Goal: Book appointment/travel/reservation

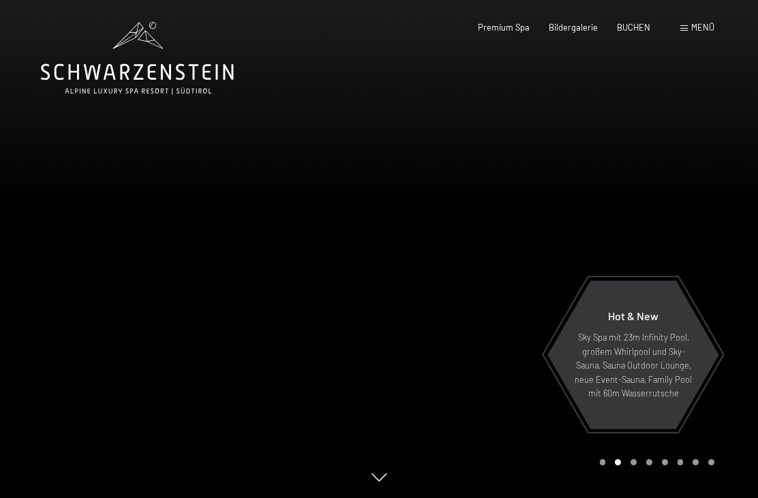
click at [574, 25] on span "Bildergalerie" at bounding box center [573, 27] width 49 height 11
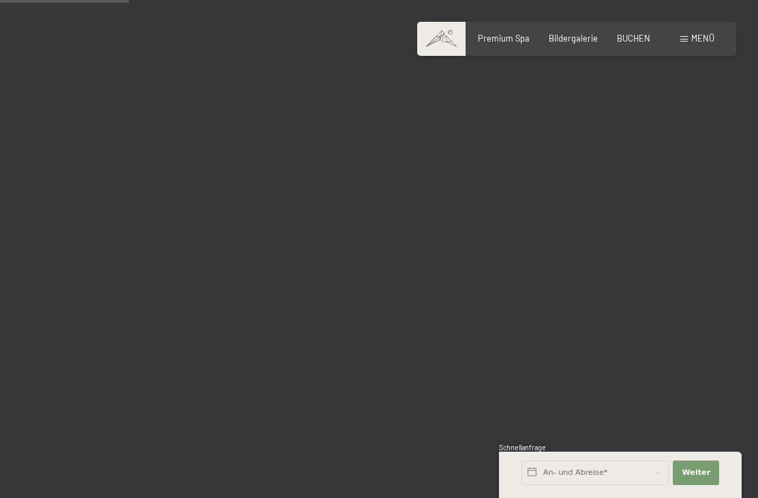
scroll to position [1805, 0]
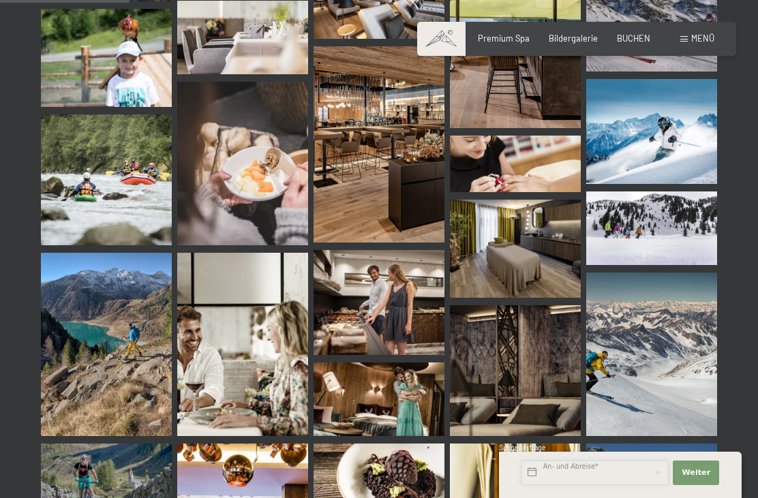
click at [616, 485] on input "text" at bounding box center [594, 473] width 147 height 25
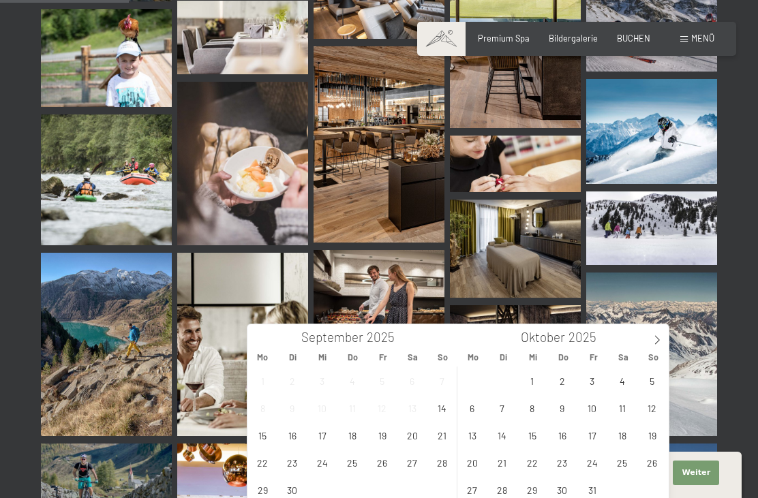
click at [663, 333] on span at bounding box center [656, 335] width 23 height 23
click at [660, 333] on span at bounding box center [656, 335] width 23 height 23
click at [658, 332] on span at bounding box center [656, 335] width 23 height 23
type input "2026"
click at [446, 466] on span "28" at bounding box center [442, 462] width 27 height 27
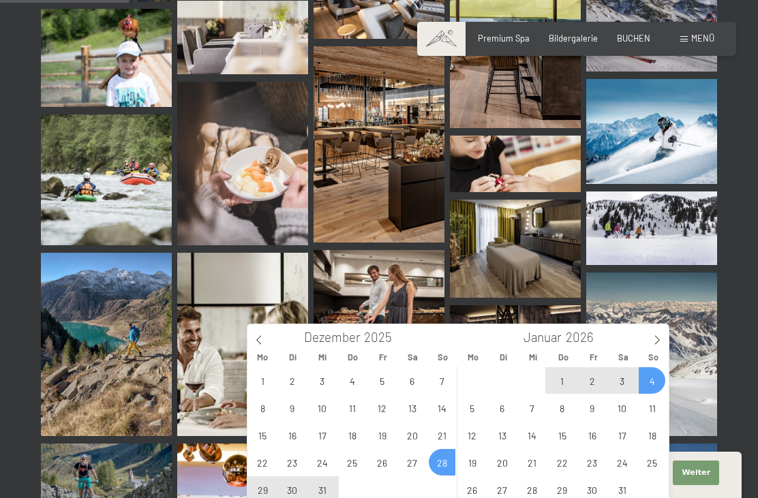
click at [656, 377] on span "4" at bounding box center [652, 380] width 27 height 27
type input "So. 28.12.2025 - So. 04.01.2026"
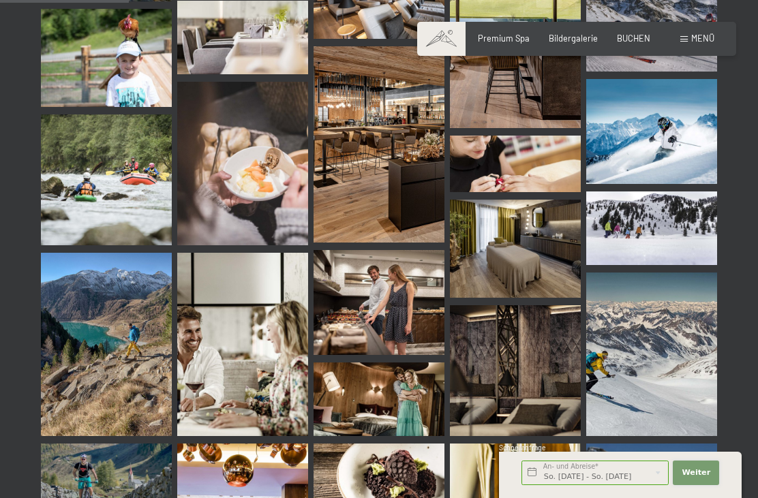
click at [703, 478] on span "Weiter" at bounding box center [696, 473] width 29 height 11
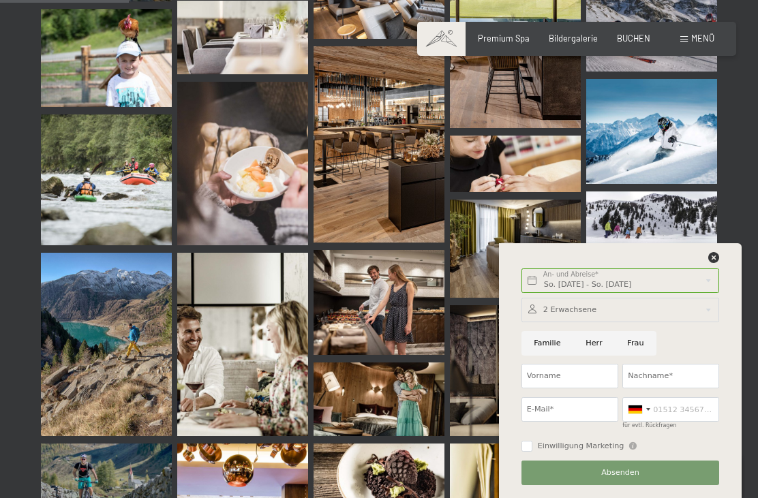
click at [659, 322] on div at bounding box center [620, 310] width 198 height 25
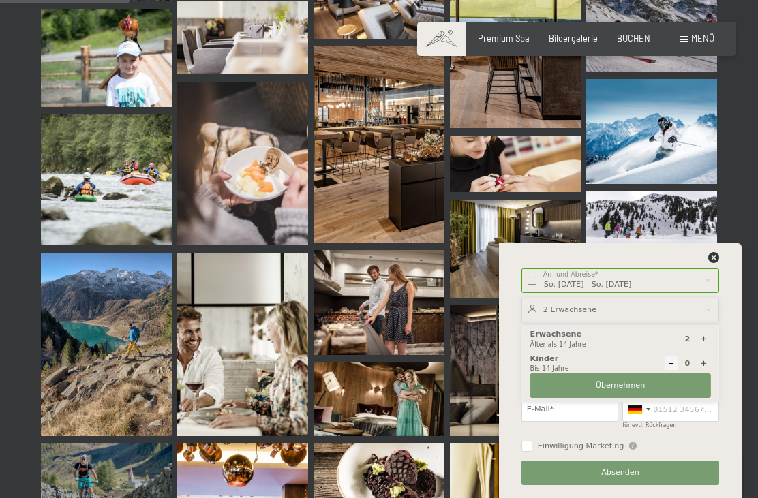
click at [708, 370] on div at bounding box center [704, 363] width 14 height 14
type input "1"
select select
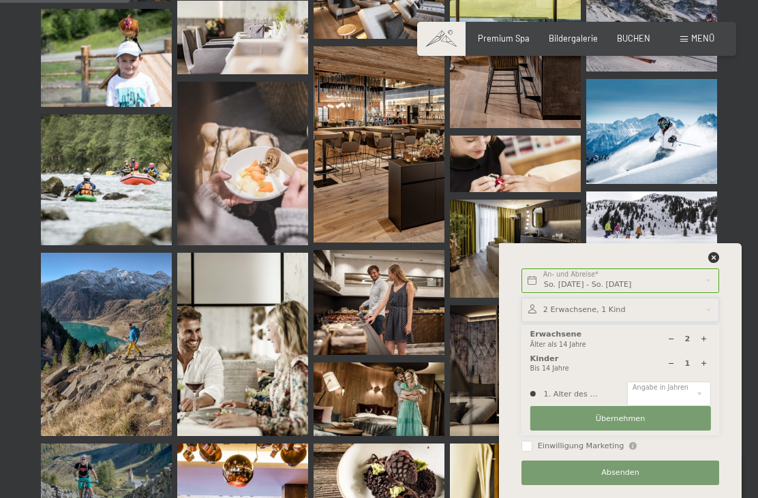
click at [707, 367] on icon at bounding box center [703, 363] width 7 height 7
type input "2"
select select
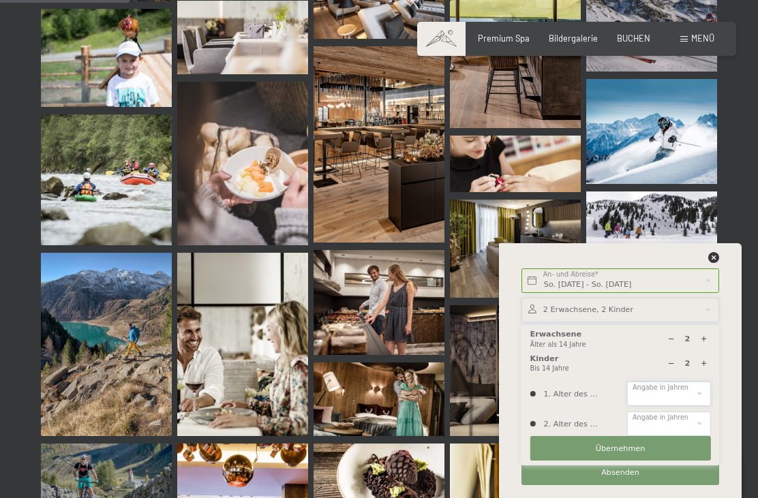
click at [696, 406] on select "0 1 2 3 4 5 6 7 8 9 10 11 12 13 14" at bounding box center [668, 394] width 83 height 25
select select "9"
click at [701, 436] on select "0 1 2 3 4 5 6 7 8 9 10 11 12 13 14" at bounding box center [668, 424] width 83 height 25
select select "7"
click at [666, 461] on button "Übernehmen" at bounding box center [620, 448] width 181 height 25
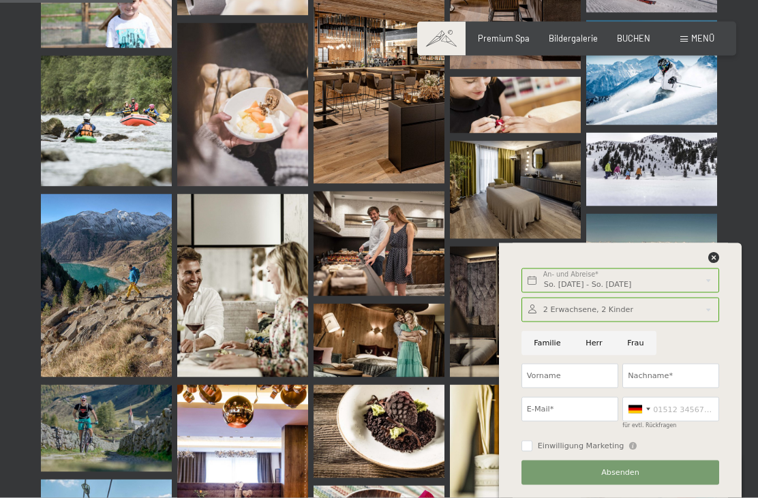
scroll to position [1864, 0]
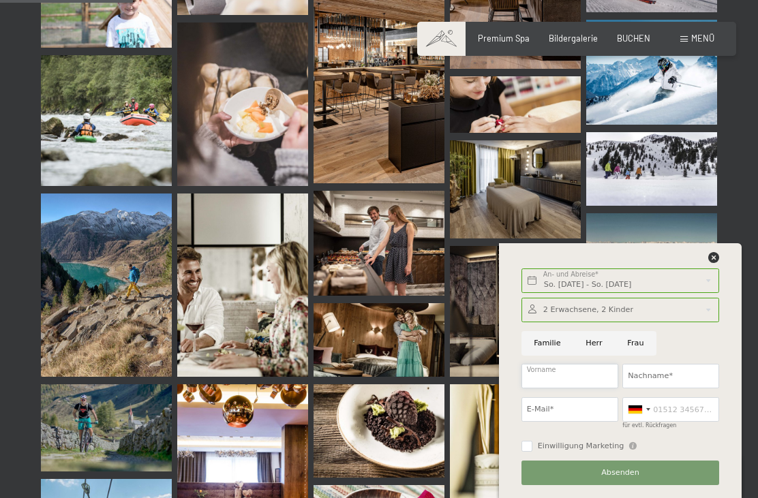
click at [578, 389] on input "Vorname" at bounding box center [569, 376] width 97 height 25
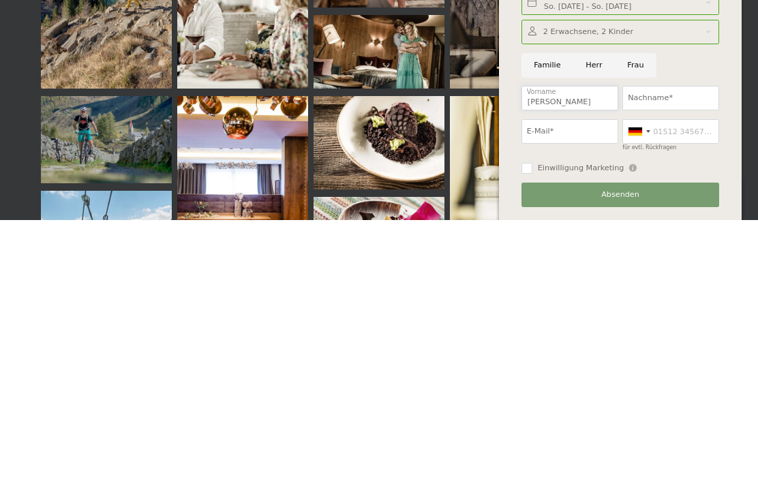
type input "Katharina"
click at [672, 364] on input "Nachname*" at bounding box center [670, 376] width 97 height 25
type input "Abel"
click at [581, 397] on input "E-Mail*" at bounding box center [569, 409] width 97 height 25
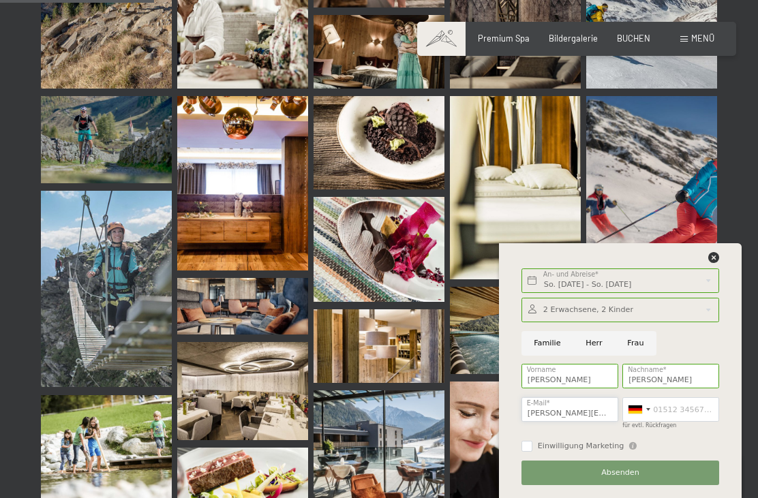
type input "Abel-katharina@gmx.de"
click at [675, 485] on button "Absenden" at bounding box center [620, 473] width 198 height 25
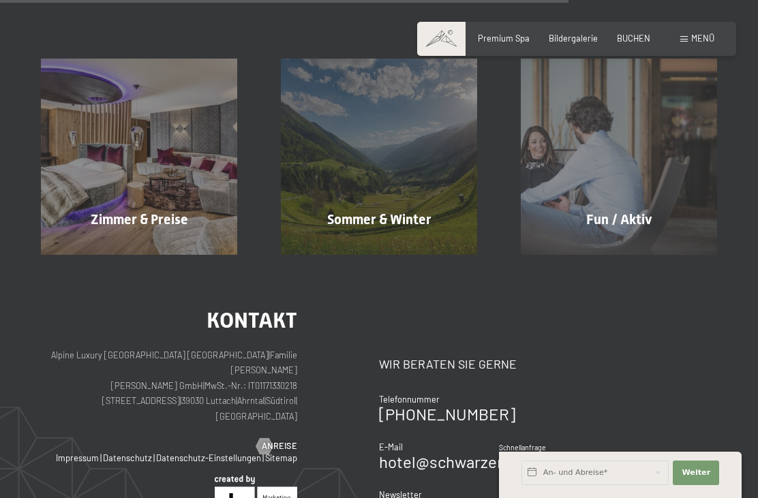
scroll to position [855, 0]
click at [640, 218] on div "Fun / Aktiv Mehr erfahren" at bounding box center [619, 157] width 240 height 196
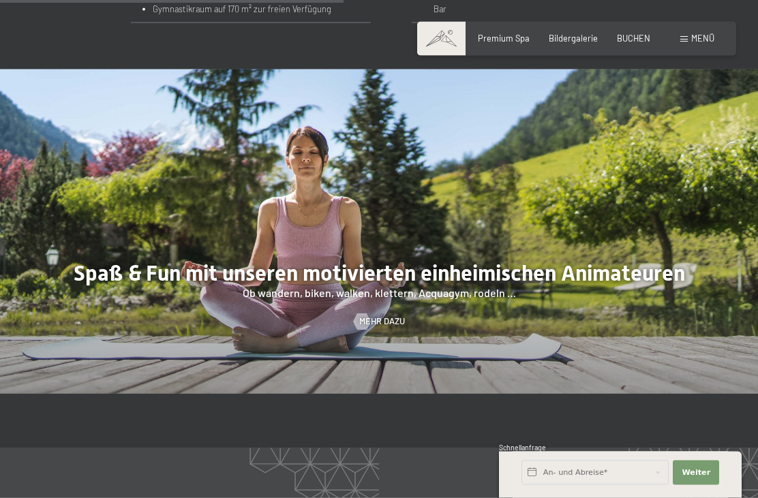
scroll to position [1253, 0]
